Goal: Task Accomplishment & Management: Use online tool/utility

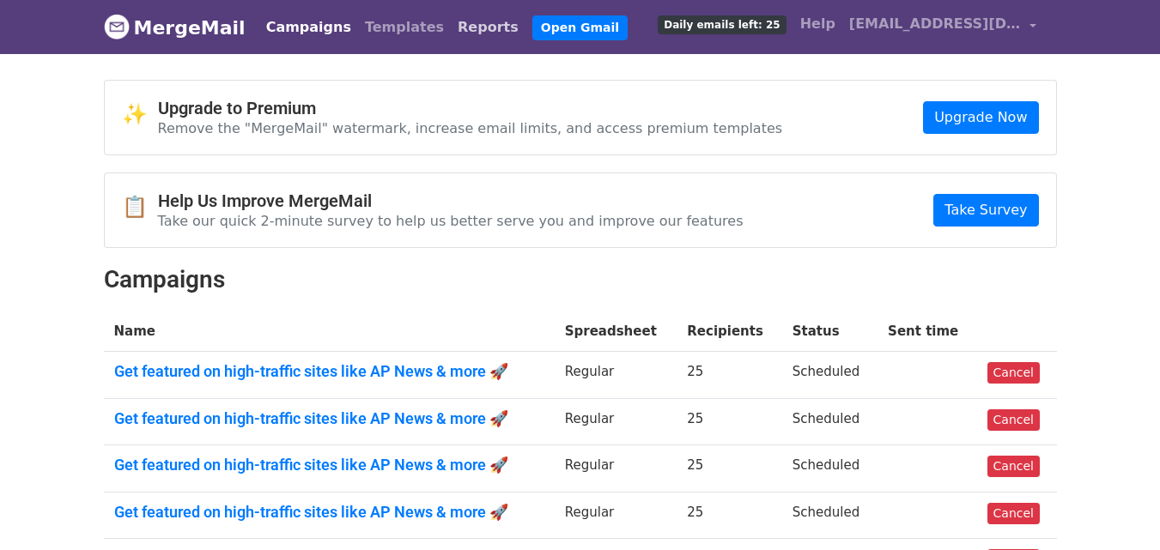
click at [451, 31] on link "Reports" at bounding box center [488, 27] width 75 height 34
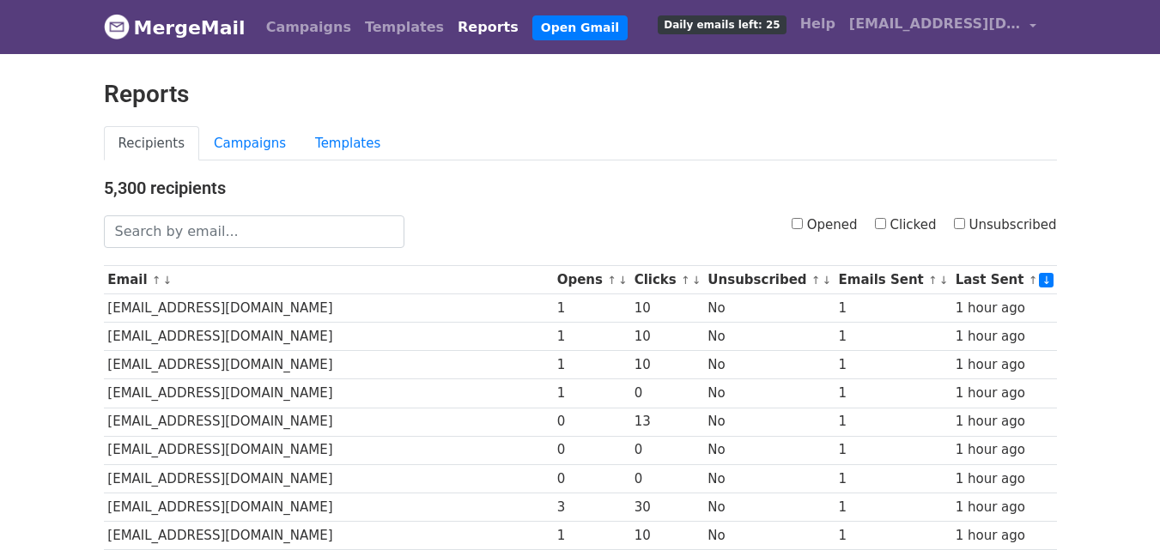
click at [886, 224] on input "Clicked" at bounding box center [880, 223] width 11 height 11
checkbox input "true"
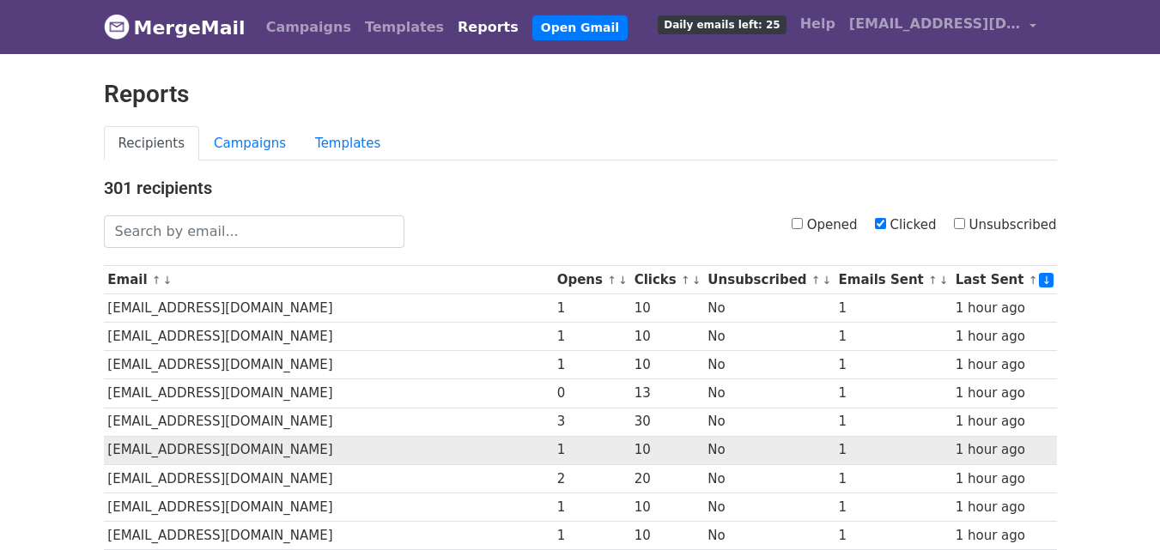
scroll to position [848, 0]
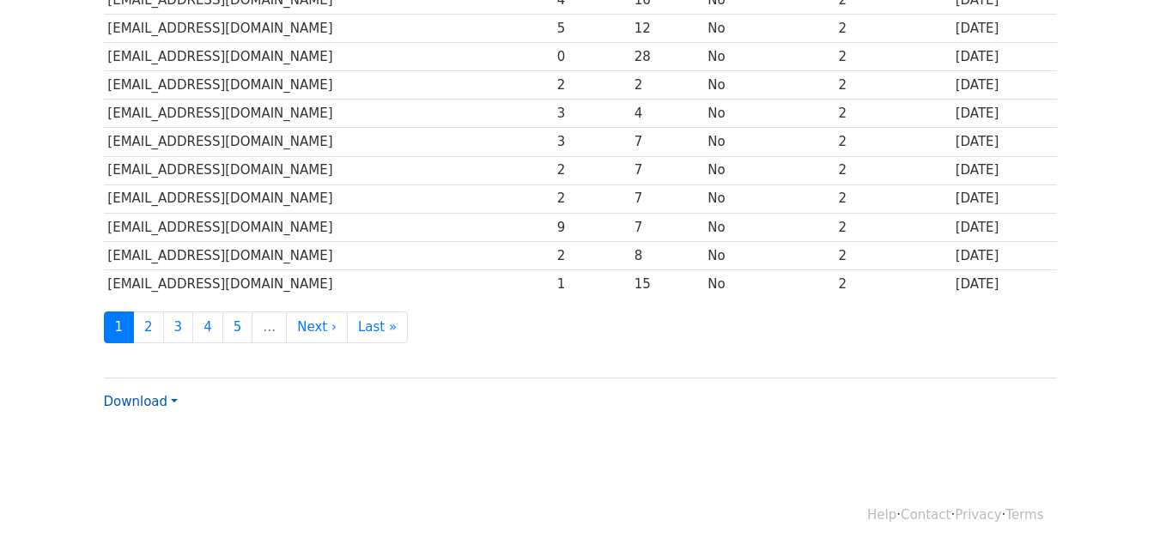
click at [143, 402] on link "Download" at bounding box center [141, 401] width 74 height 15
click at [158, 433] on link "CSV" at bounding box center [173, 434] width 136 height 27
